Goal: Go to known website: Access a specific website the user already knows

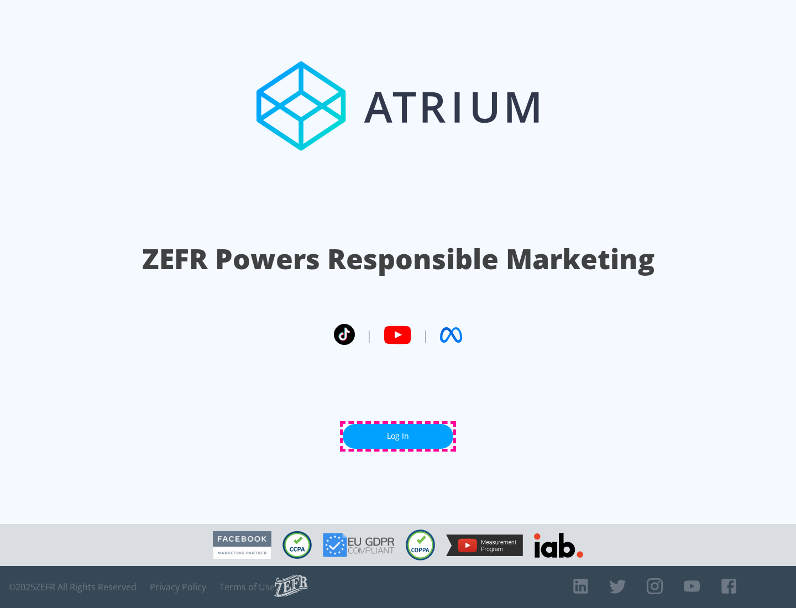
click at [398, 436] on link "Log In" at bounding box center [398, 436] width 110 height 25
